Goal: Task Accomplishment & Management: Use online tool/utility

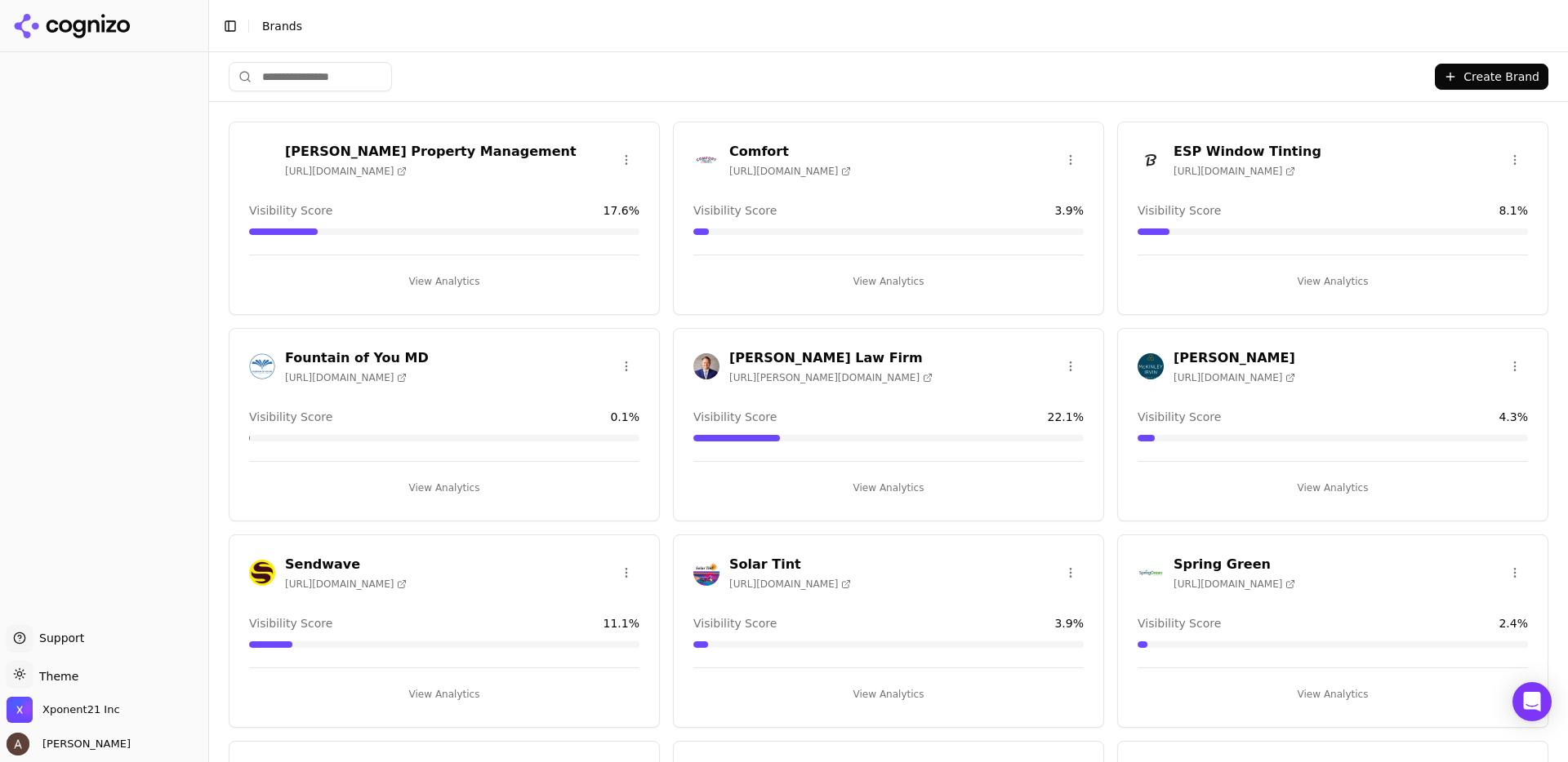
click at [432, 489] on button "View Analytics" at bounding box center [445, 488] width 391 height 27
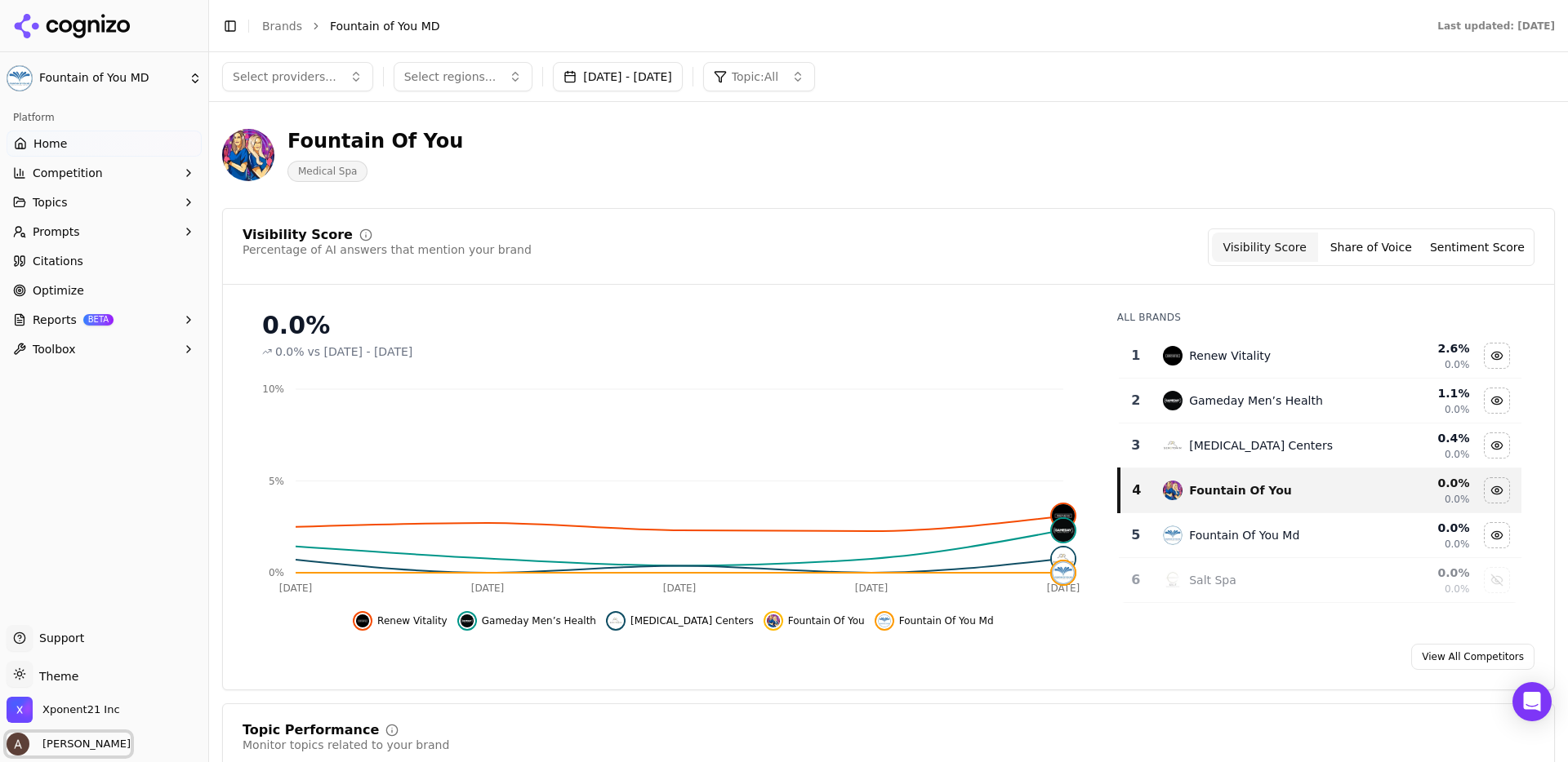
click at [59, 742] on span "Allison Donnelly" at bounding box center [83, 745] width 95 height 15
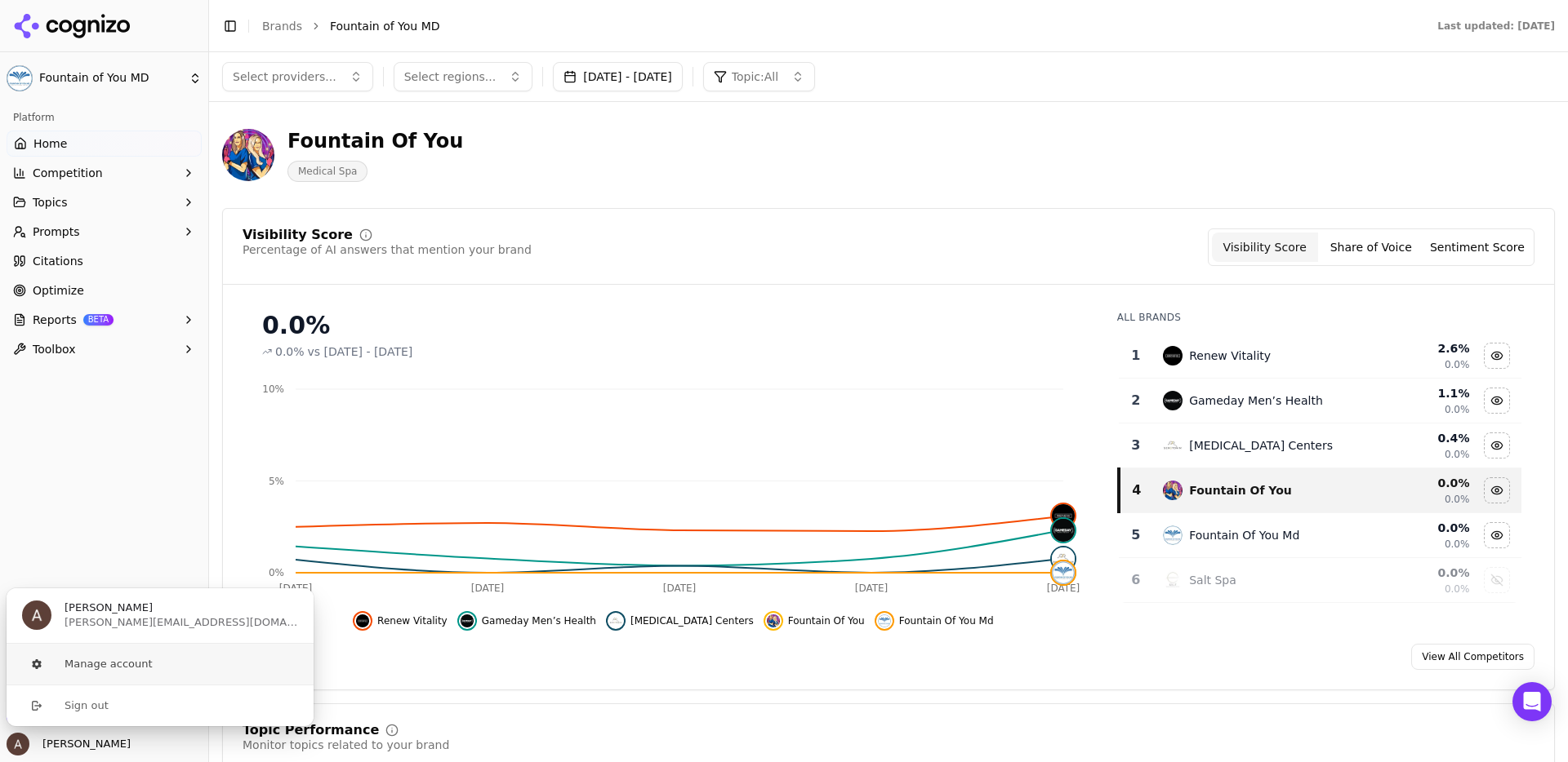
click at [108, 667] on button "Manage account" at bounding box center [160, 664] width 309 height 41
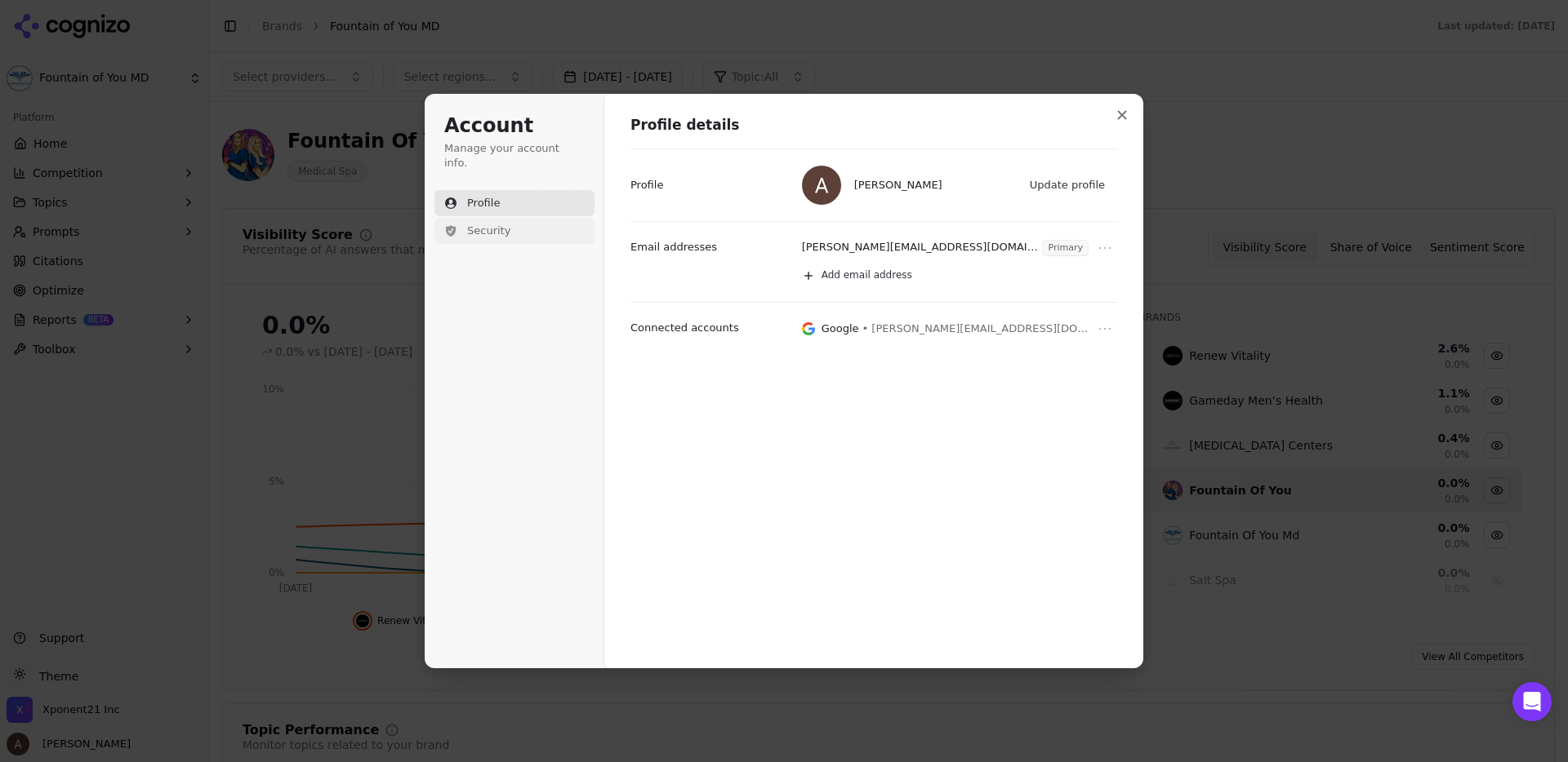
click at [473, 224] on button "Security" at bounding box center [514, 231] width 160 height 27
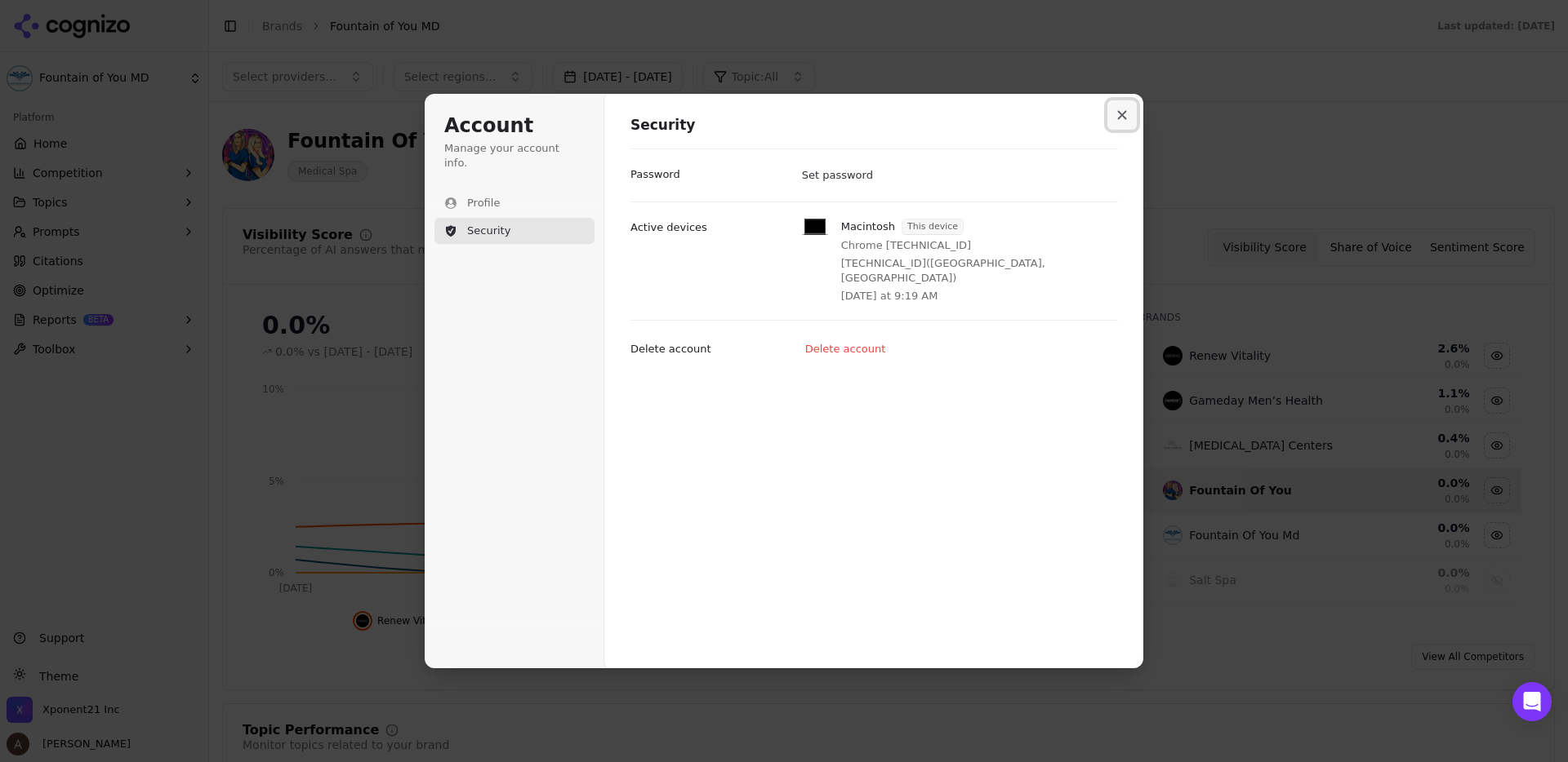
click at [1125, 115] on icon "Close modal" at bounding box center [1121, 115] width 9 height 9
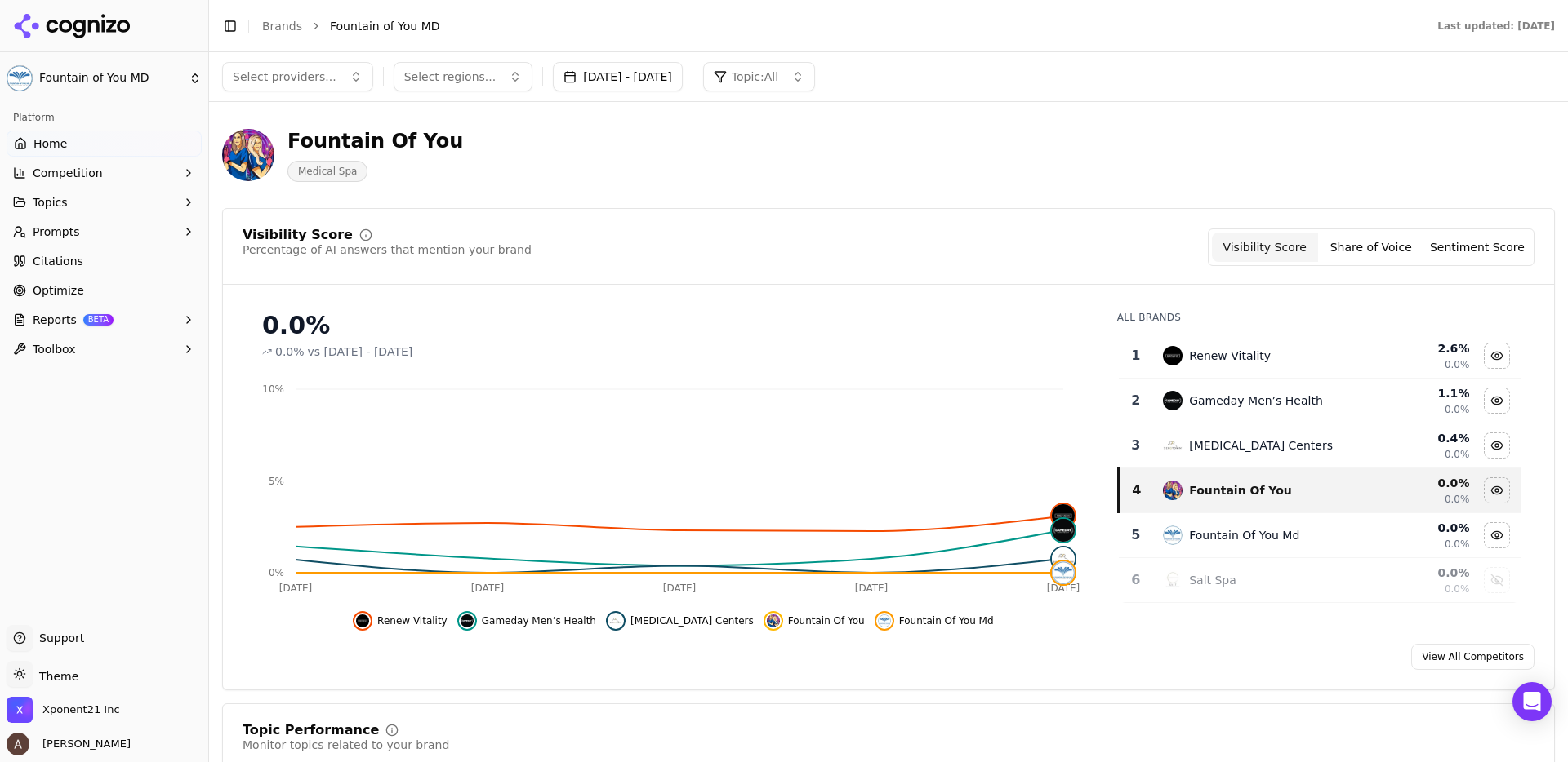
click at [59, 319] on span "Reports" at bounding box center [54, 319] width 45 height 16
click at [53, 348] on span "PDF" at bounding box center [104, 346] width 142 height 16
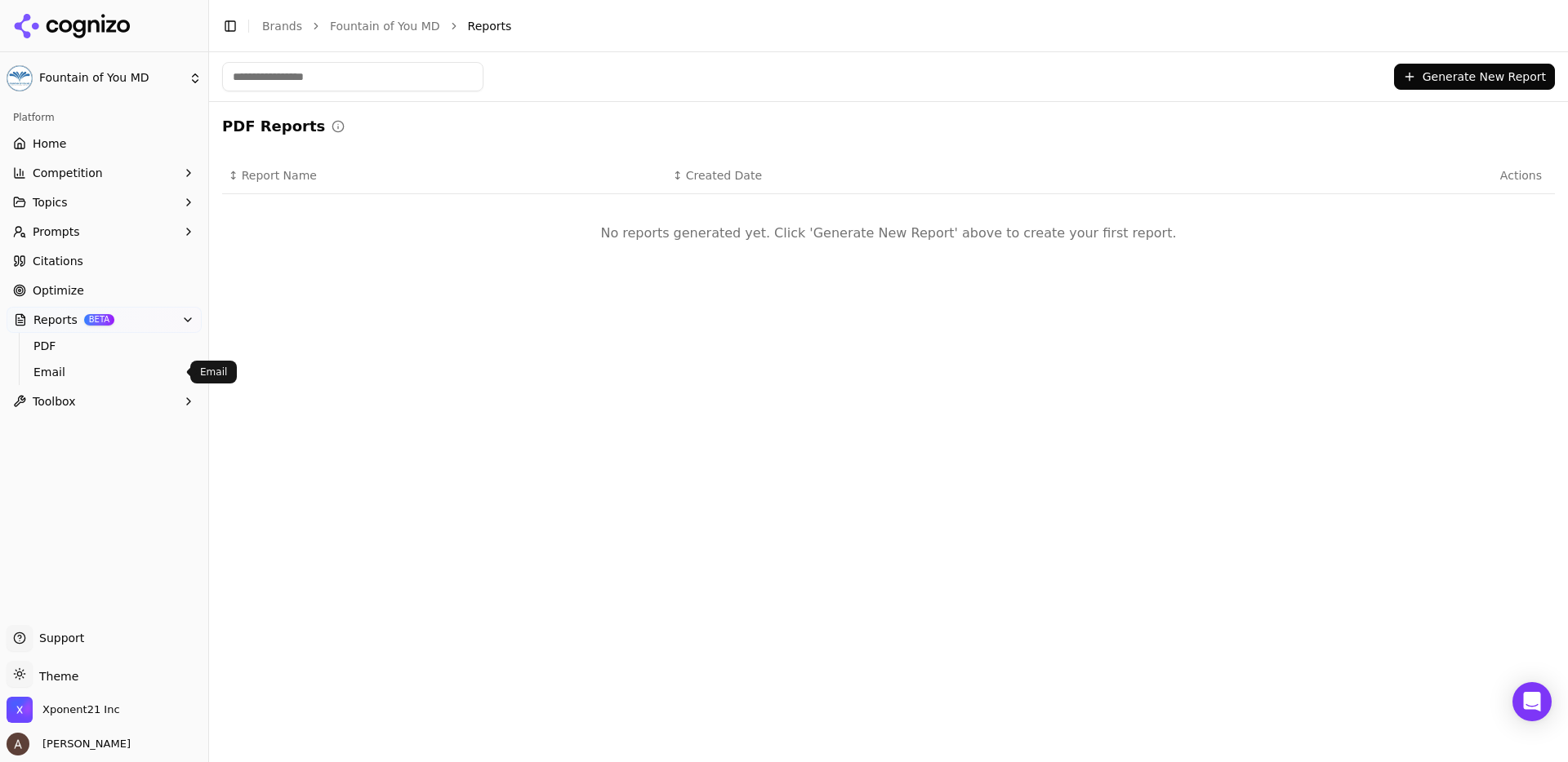
click at [56, 374] on span "Email" at bounding box center [104, 372] width 142 height 16
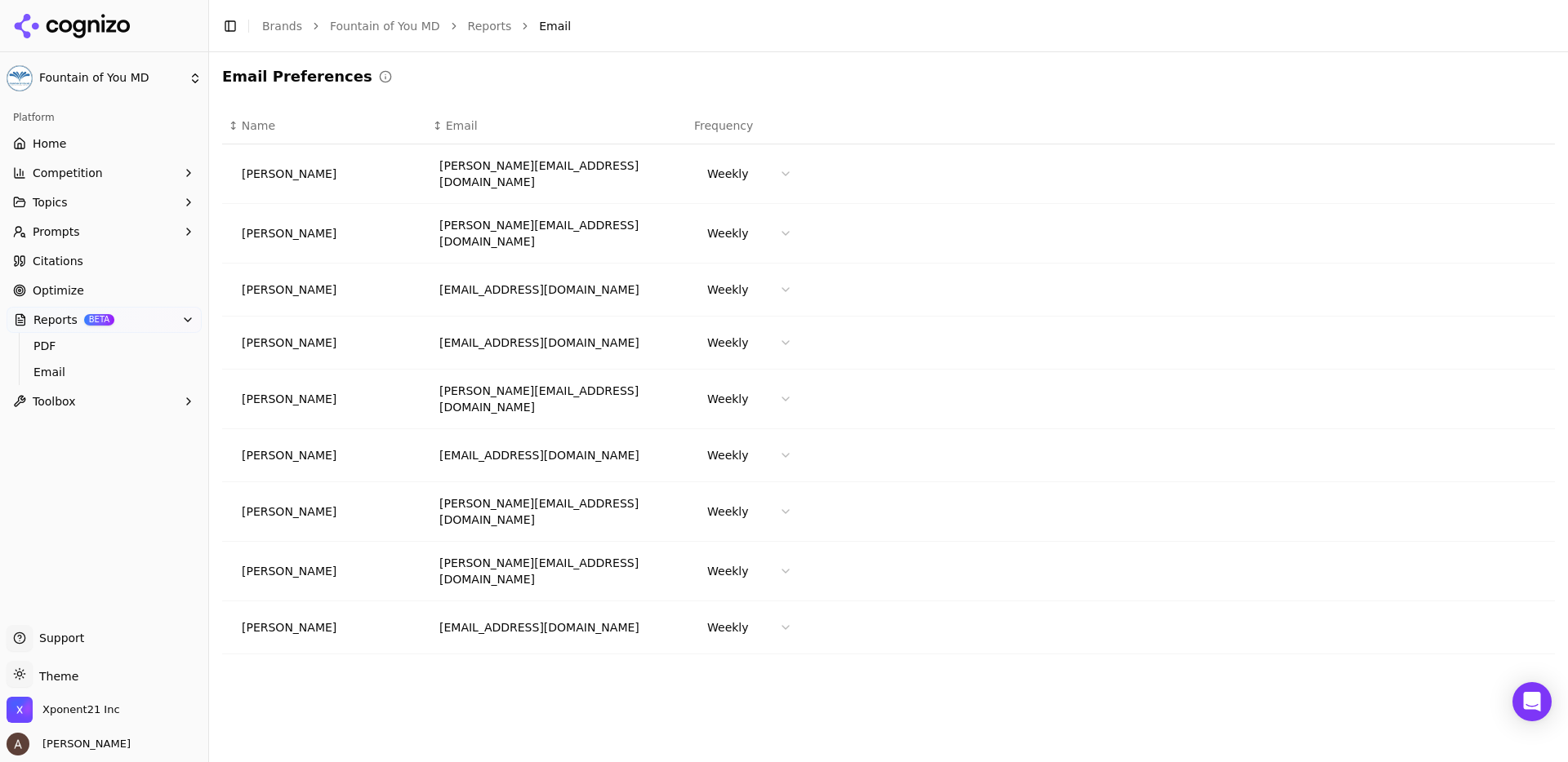
click at [790, 225] on html "Fountain of You MD Platform Home Competition Topics Prompts Citations Optimize …" at bounding box center [784, 381] width 1568 height 762
drag, startPoint x: 365, startPoint y: 225, endPoint x: 343, endPoint y: 215, distance: 24.2
click at [366, 225] on html "Fountain of You MD Platform Home Competition Topics Prompts Citations Optimize …" at bounding box center [784, 381] width 1568 height 762
click at [311, 226] on div "Allison Donnelly" at bounding box center [327, 233] width 172 height 16
click at [471, 227] on div "allison@xponent21.com" at bounding box center [556, 233] width 235 height 32
